Goal: Navigation & Orientation: Find specific page/section

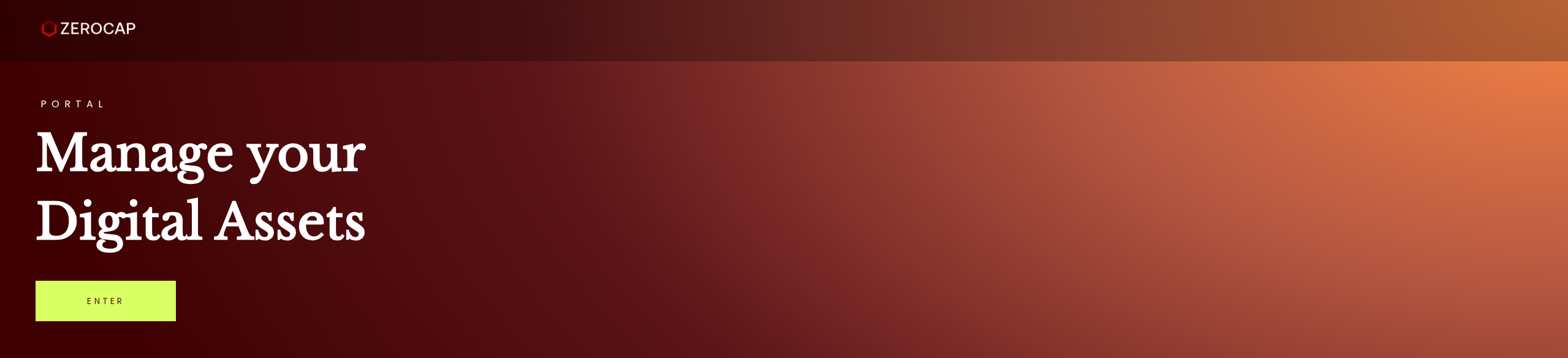
click at [95, 297] on link "Enter" at bounding box center [105, 300] width 140 height 40
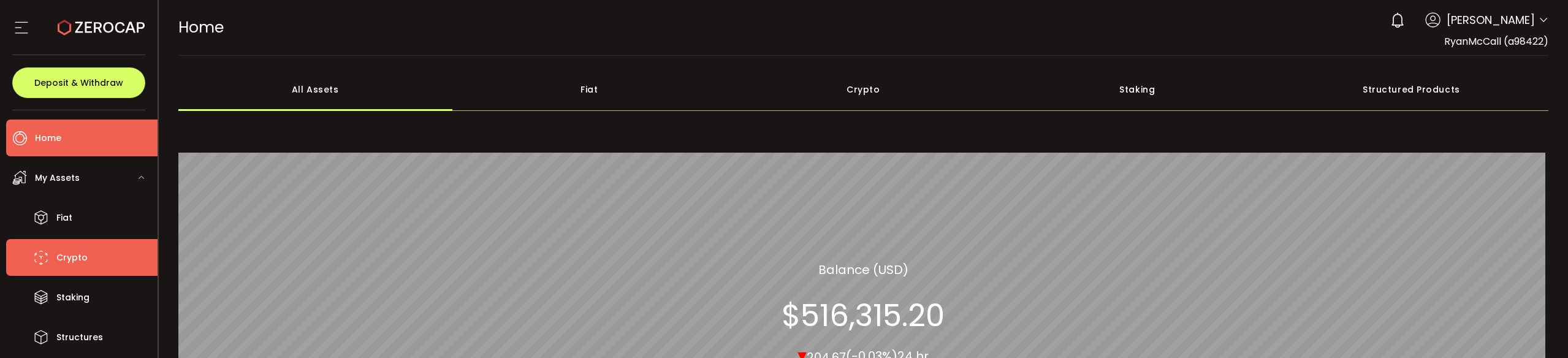
click at [66, 254] on span "Crypto" at bounding box center [72, 257] width 31 height 18
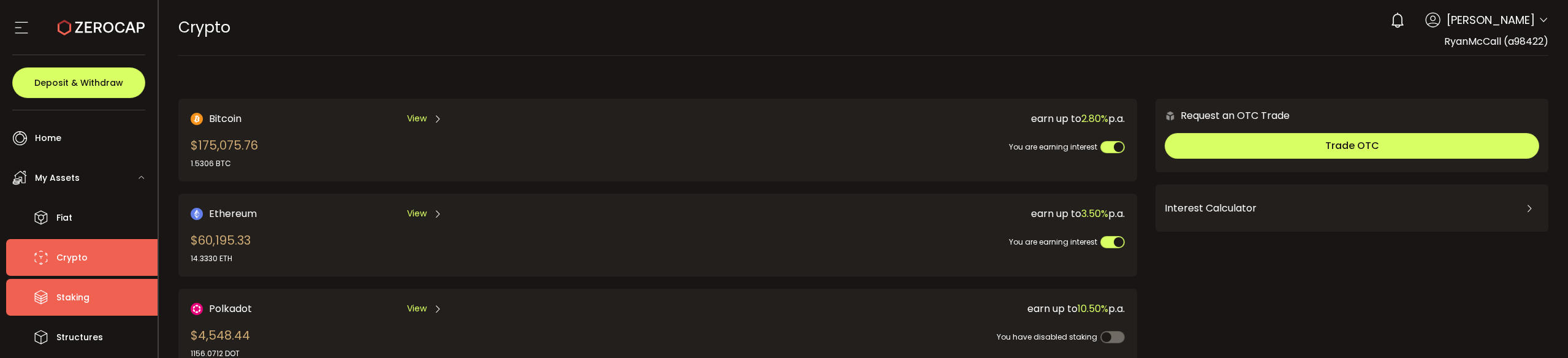
click at [66, 297] on span "Staking" at bounding box center [73, 297] width 33 height 18
